Goal: Transaction & Acquisition: Subscribe to service/newsletter

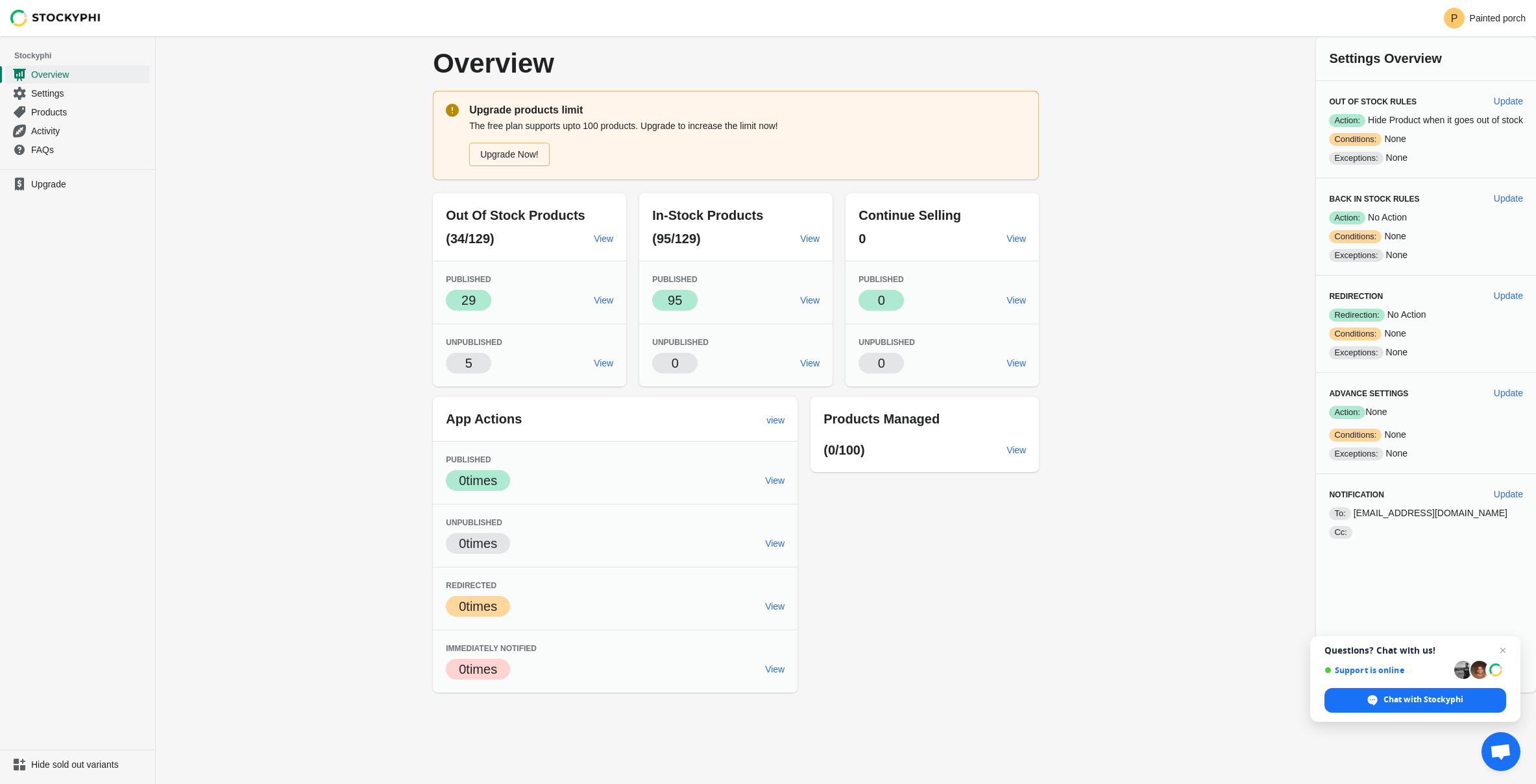
click at [157, 249] on div "Overview Upgrade products limit The free plan supports upto 100 products. Upgra…" at bounding box center [846, 364] width 1381 height 656
click at [62, 82] on link "Overview" at bounding box center [78, 74] width 145 height 19
click at [61, 115] on span "Products" at bounding box center [89, 112] width 116 height 13
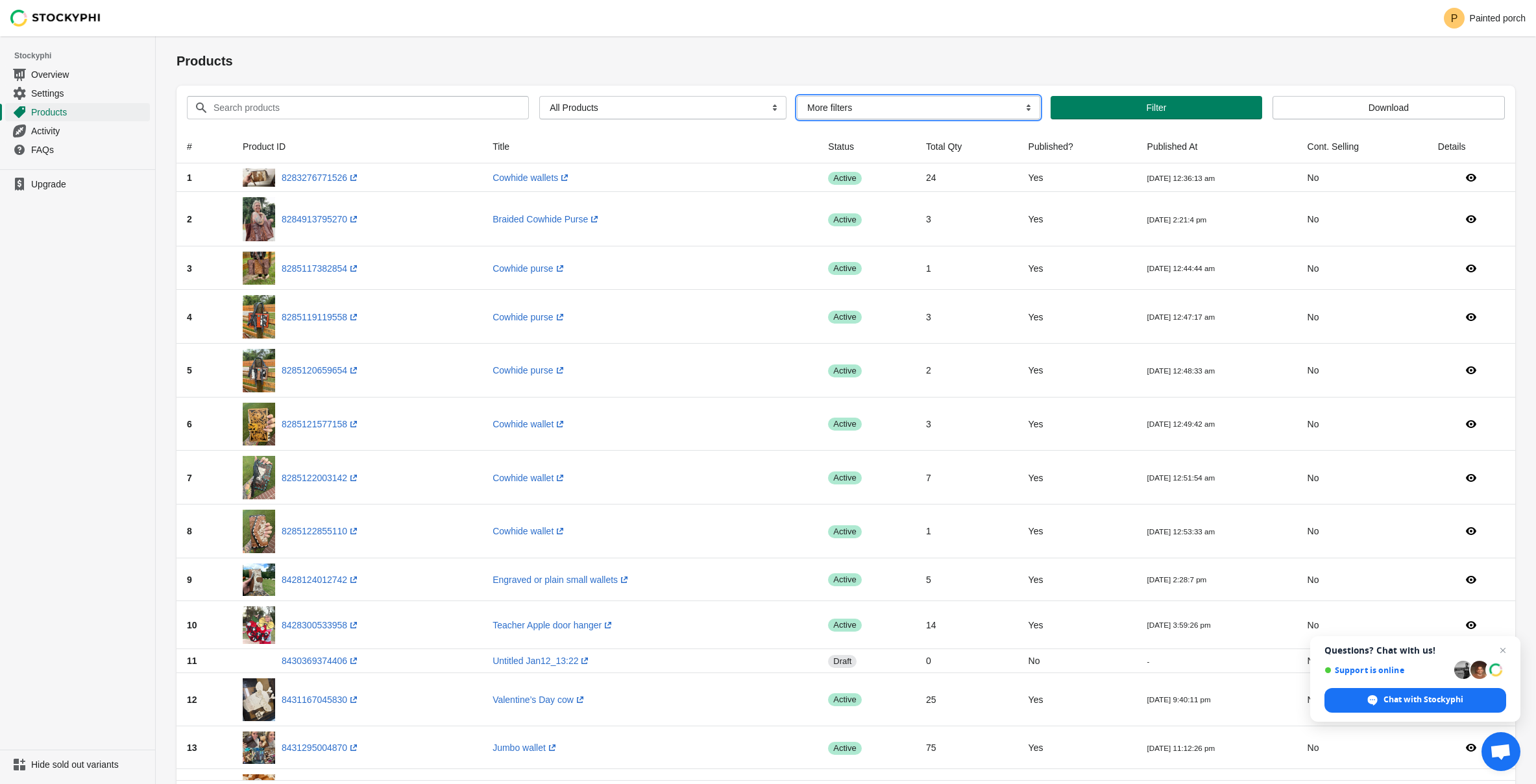
click option "More filters" at bounding box center [0, 0] width 0 height 0
select select "oos"
click option "OOS" at bounding box center [0, 0] width 0 height 0
click at [1195, 107] on span "Filter" at bounding box center [1148, 107] width 196 height 10
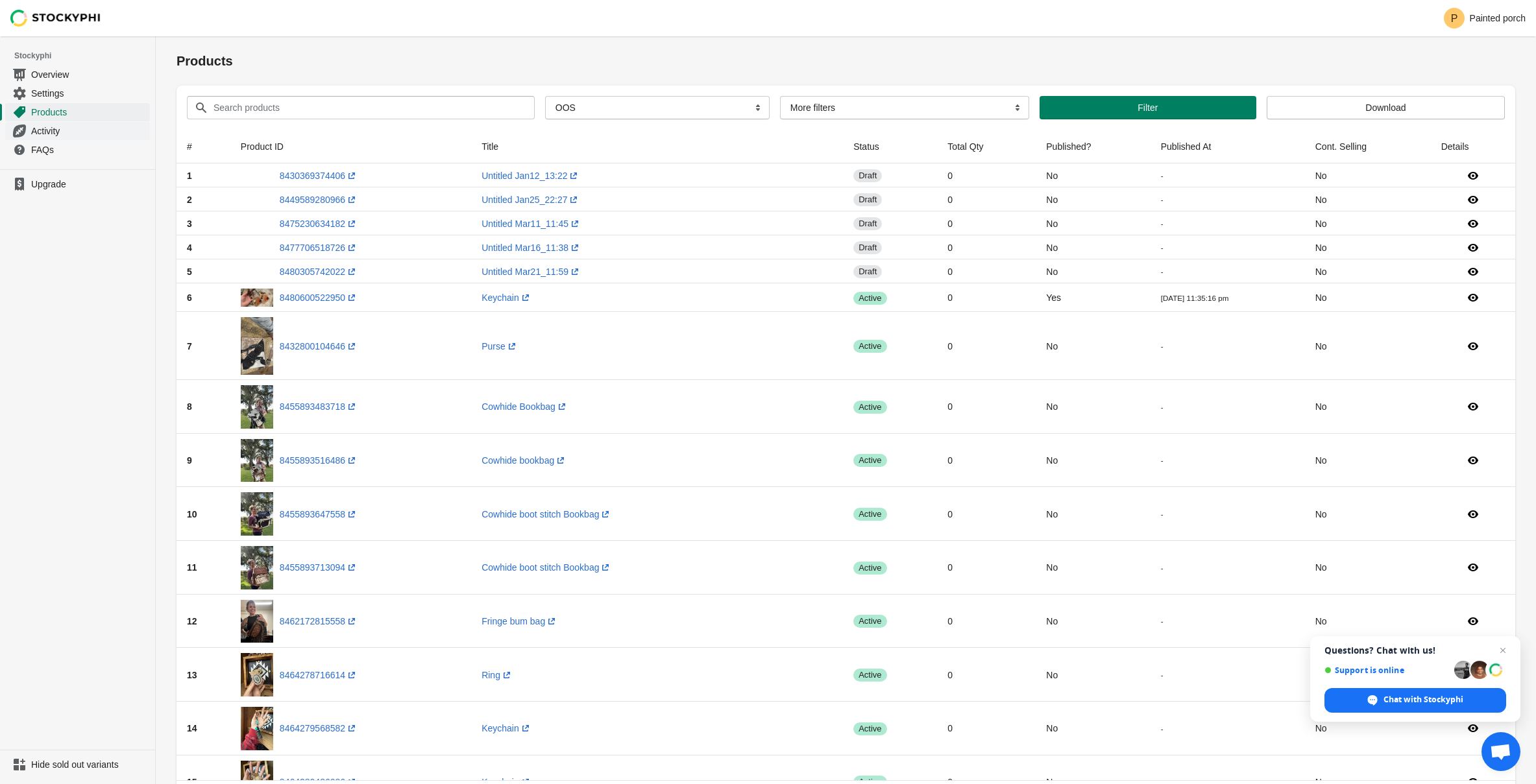
click at [42, 132] on span "Activity" at bounding box center [89, 131] width 116 height 13
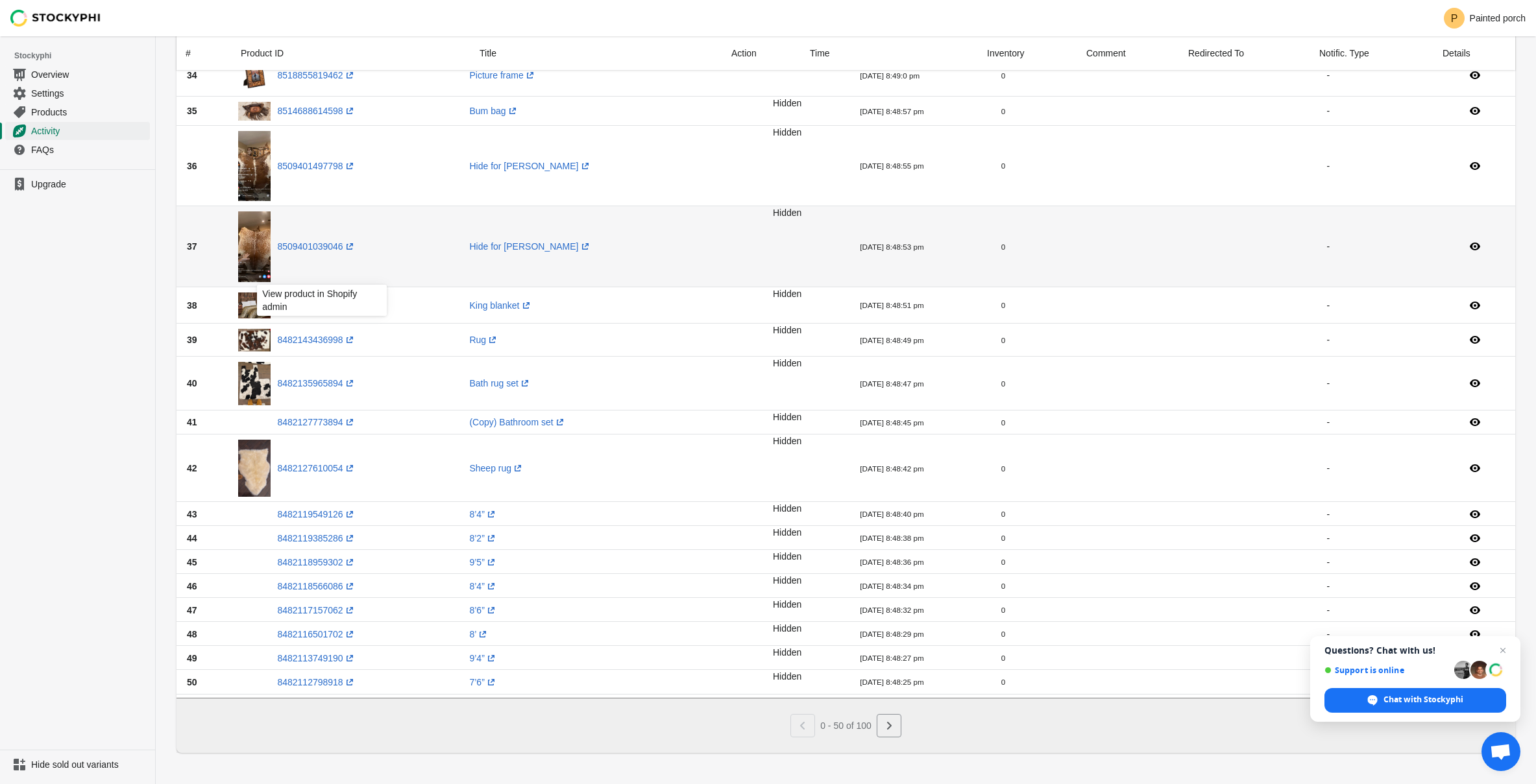
scroll to position [1859, 0]
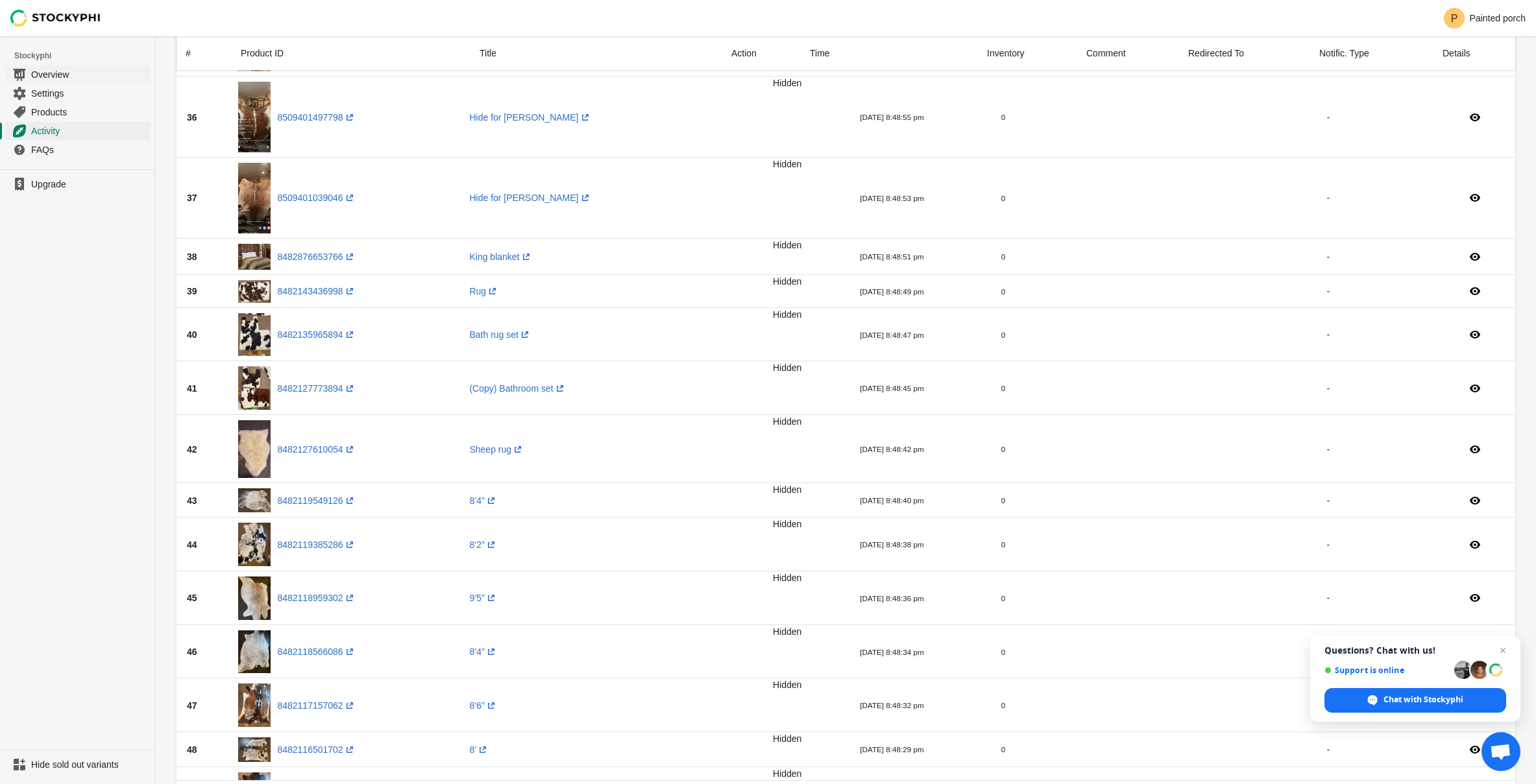
click at [51, 78] on span "Overview" at bounding box center [89, 74] width 116 height 13
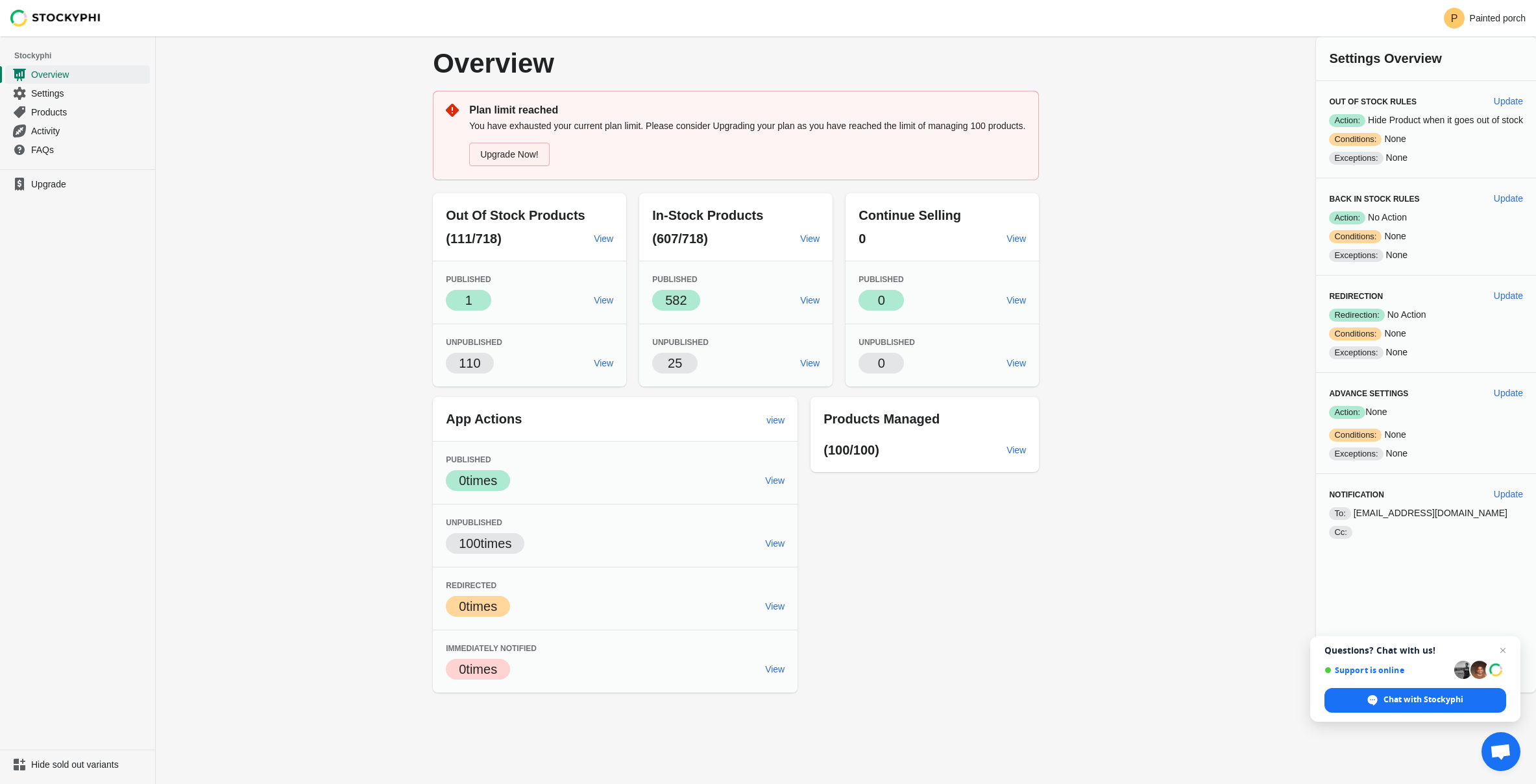
click at [521, 166] on link "Upgrade Now!" at bounding box center [509, 154] width 80 height 24
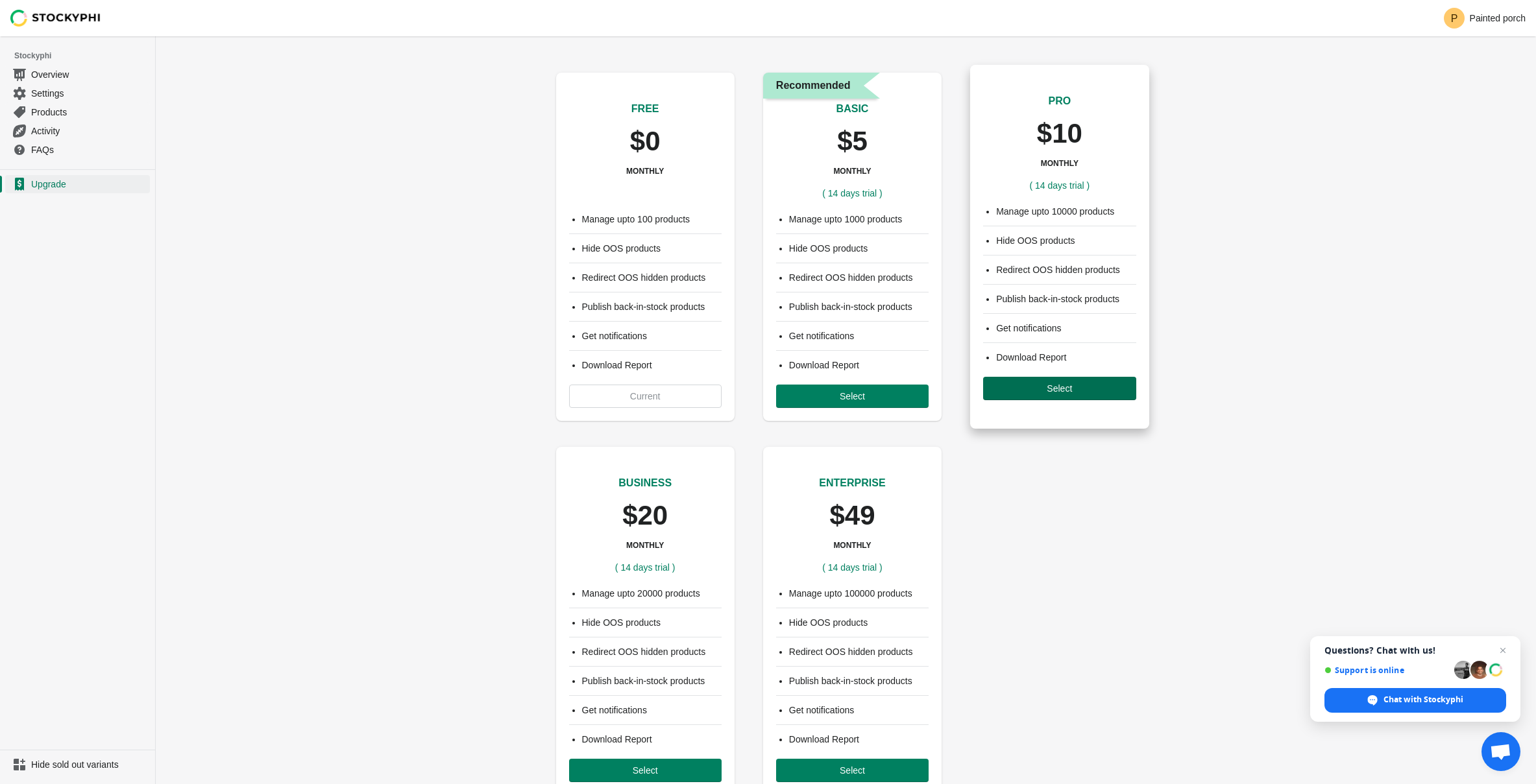
click at [1091, 393] on span "Select" at bounding box center [1059, 388] width 132 height 10
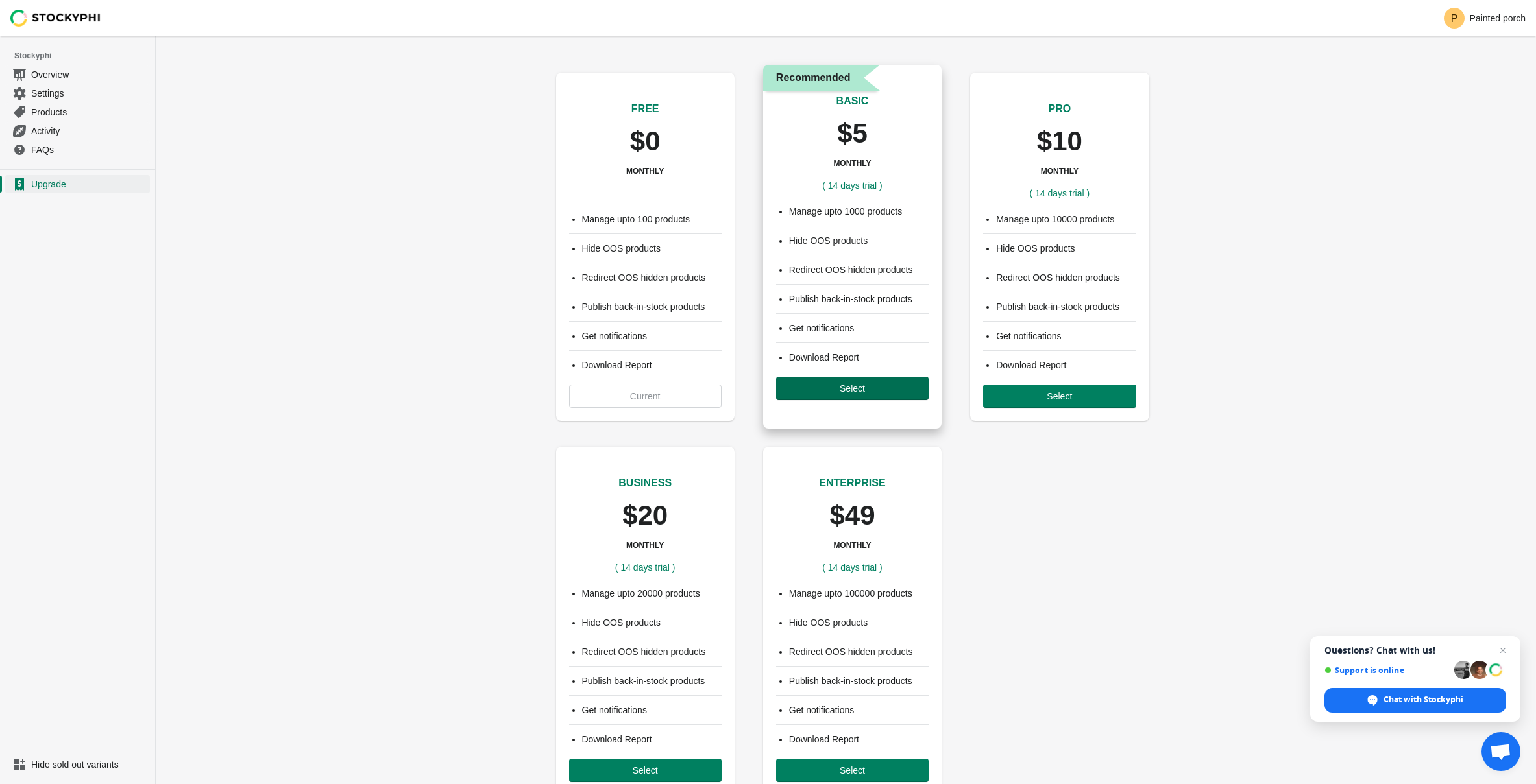
click at [859, 391] on span "Select" at bounding box center [852, 388] width 25 height 10
